Goal: Information Seeking & Learning: Learn about a topic

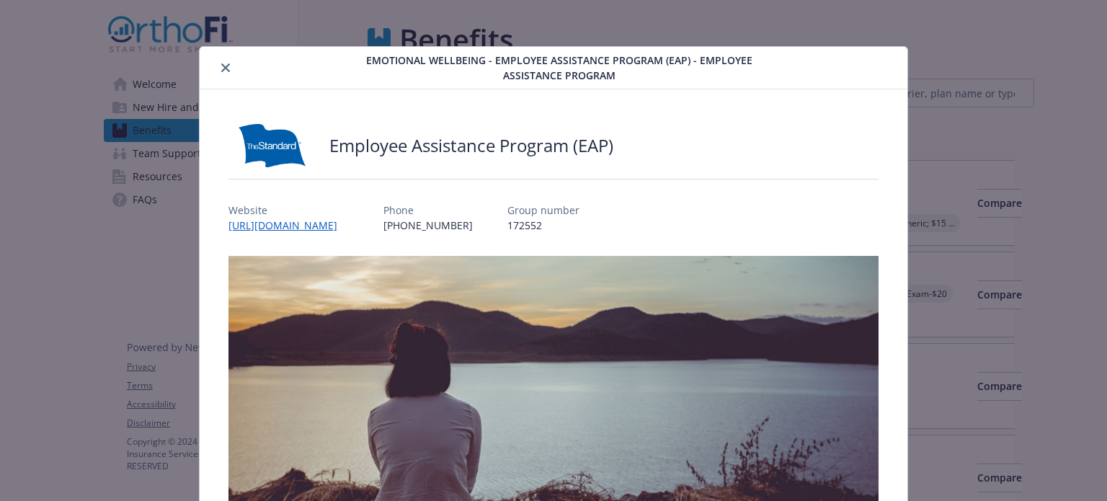
scroll to position [43, 0]
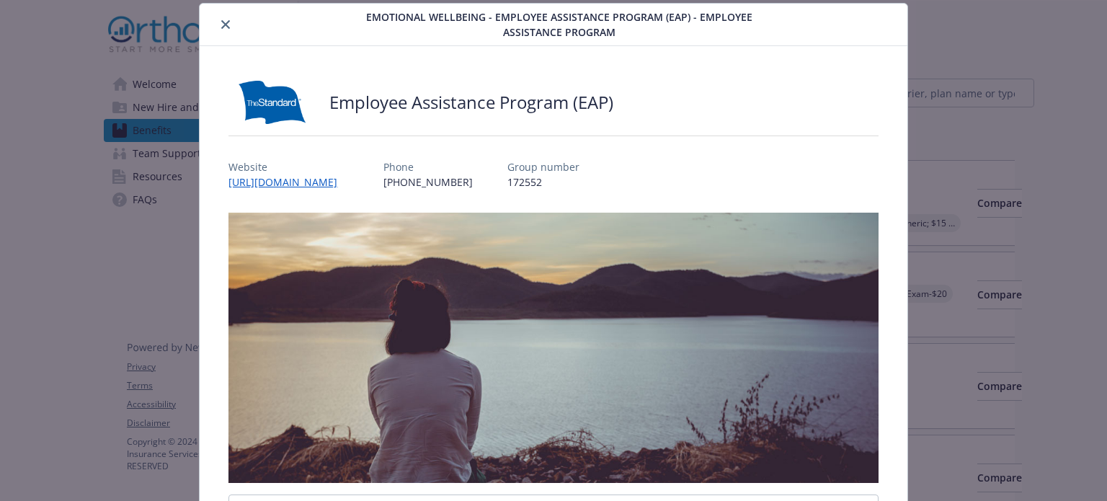
click at [225, 33] on div "Emotional Wellbeing - Employee Assistance Program (EAP) - Employee Assistance P…" at bounding box center [553, 25] width 707 height 43
click at [218, 19] on button "close" at bounding box center [225, 24] width 17 height 17
